Goal: Check status: Check status

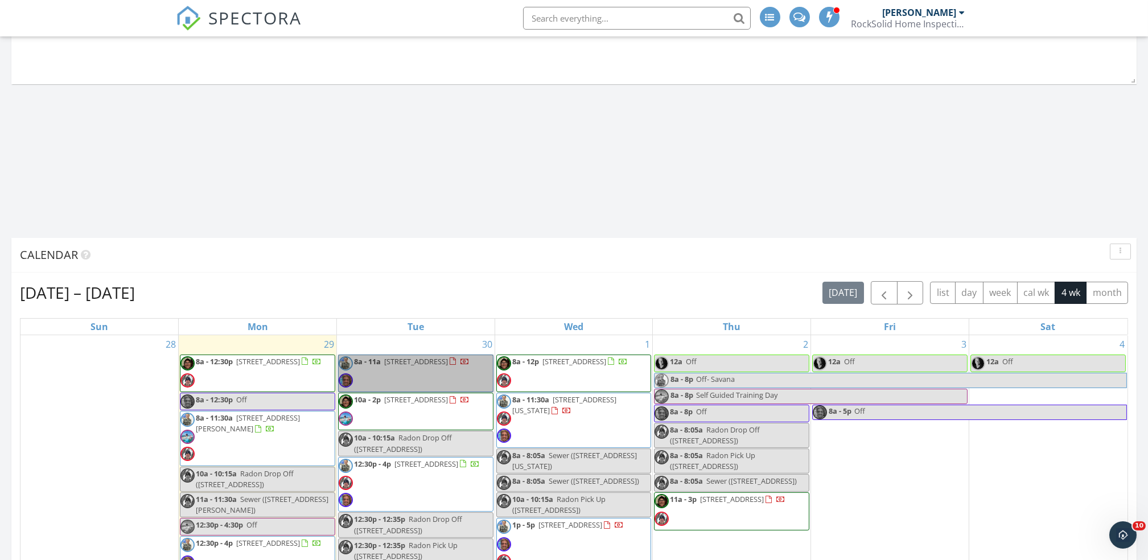
click at [454, 384] on link "8a - 11a 2590 Cedar Ave, White Bear Lake 55110" at bounding box center [415, 374] width 155 height 38
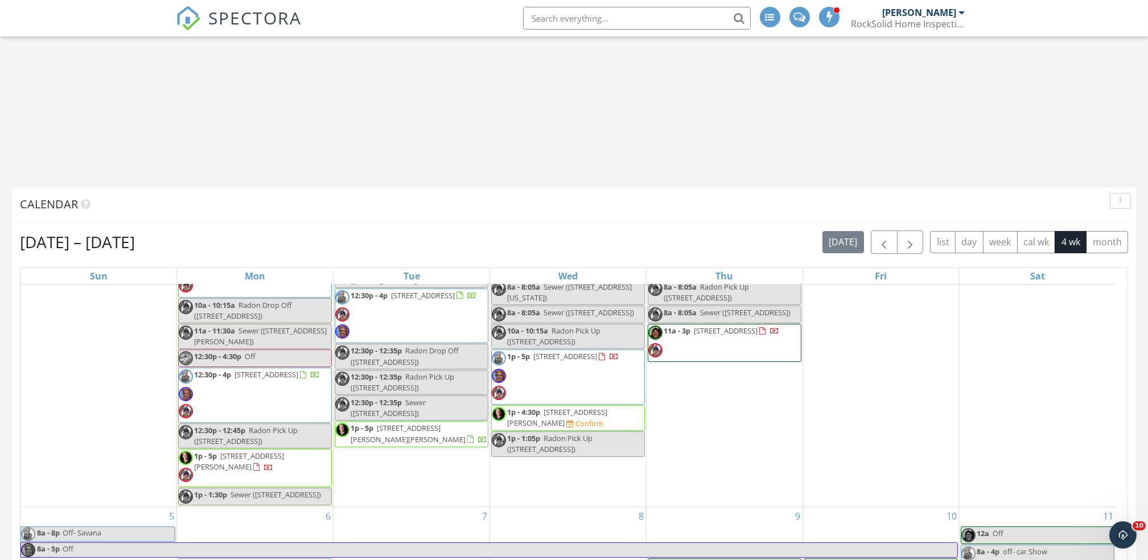
scroll to position [636, 0]
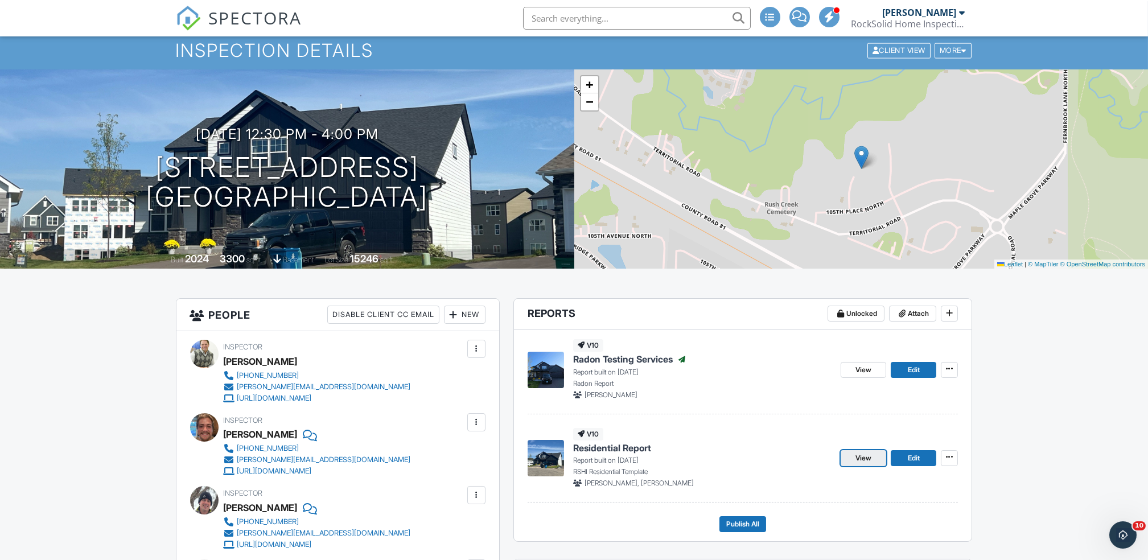
click at [860, 463] on span "View" at bounding box center [863, 457] width 16 height 11
